Goal: Check status: Check status

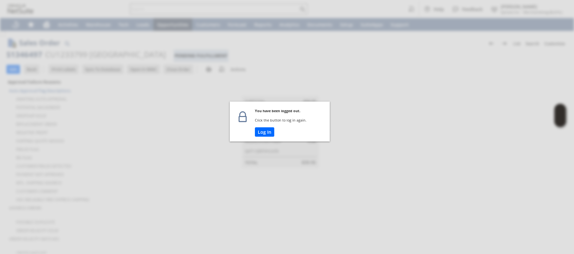
scroll to position [0, 1071]
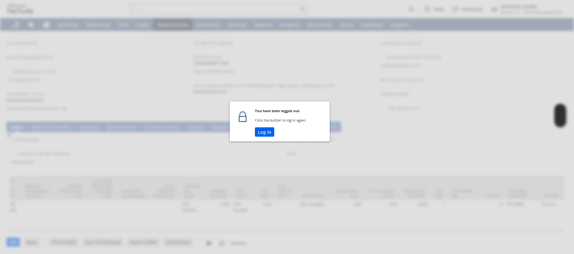
click at [271, 130] on button "Log In" at bounding box center [264, 132] width 19 height 9
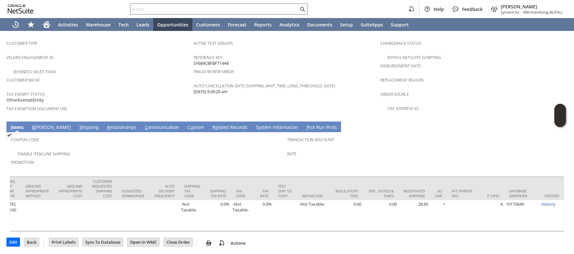
click at [198, 9] on input "text" at bounding box center [214, 9] width 168 height 8
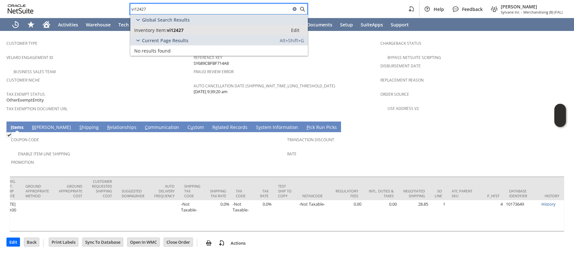
type input "vi12427"
click at [194, 33] on link "Inventory Item: vi12427 Edit" at bounding box center [219, 30] width 178 height 10
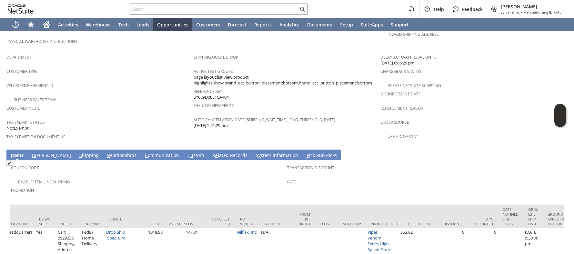
scroll to position [0, 1073]
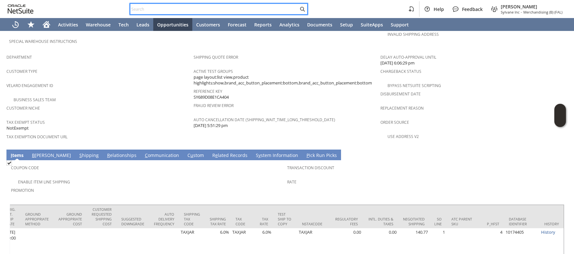
click at [205, 9] on input "text" at bounding box center [214, 9] width 168 height 8
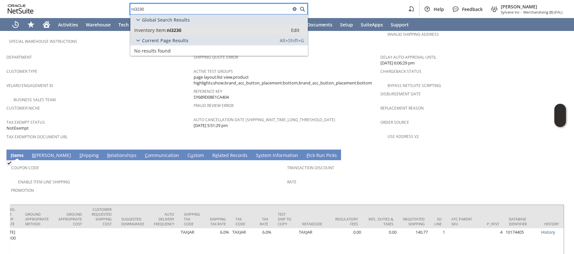
type input "ni3230"
click at [192, 31] on div "Inventory Item: ni3230" at bounding box center [209, 30] width 150 height 6
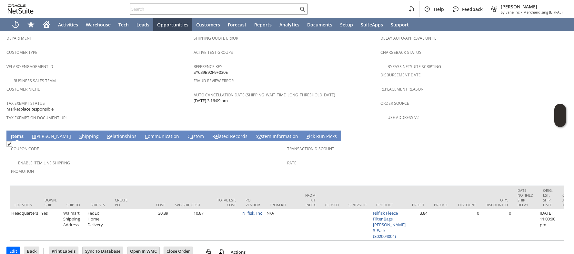
scroll to position [0, 1073]
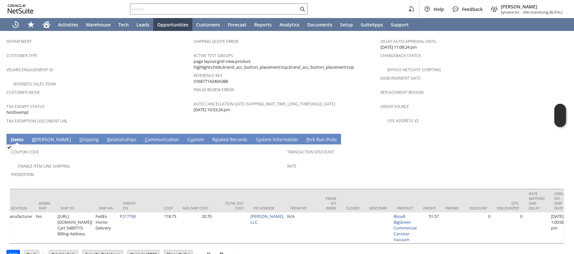
scroll to position [0, 1073]
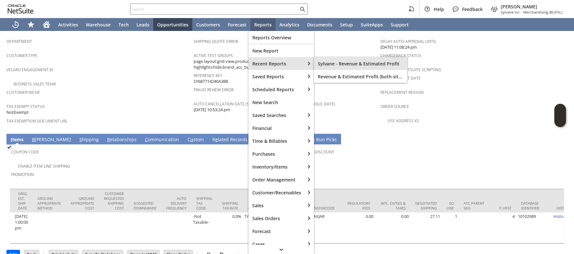
click at [337, 65] on span "Sylvane - Revenue & Estimated Profit" at bounding box center [361, 64] width 86 height 6
